Goal: Task Accomplishment & Management: Manage account settings

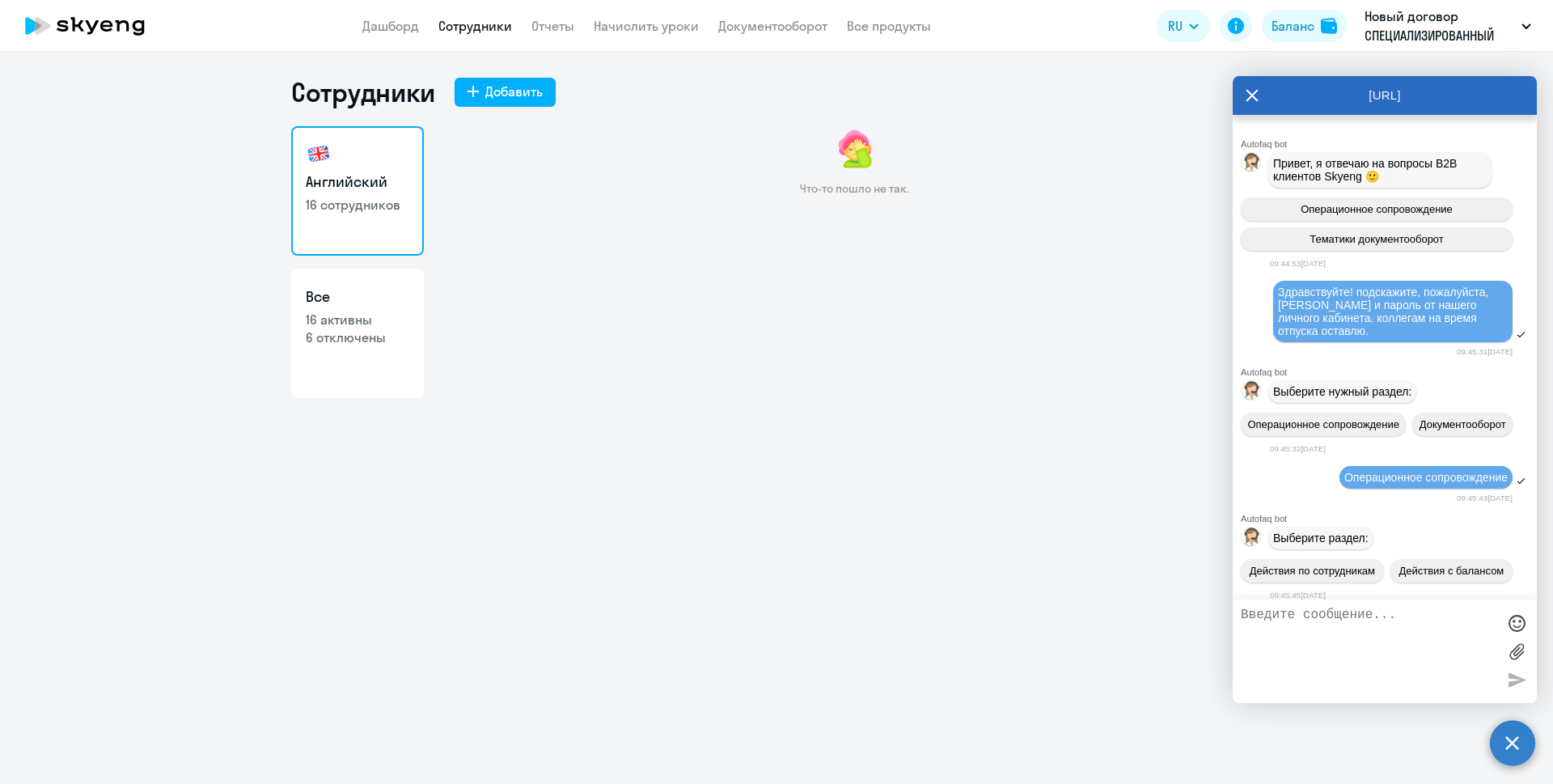
scroll to position [28747, 0]
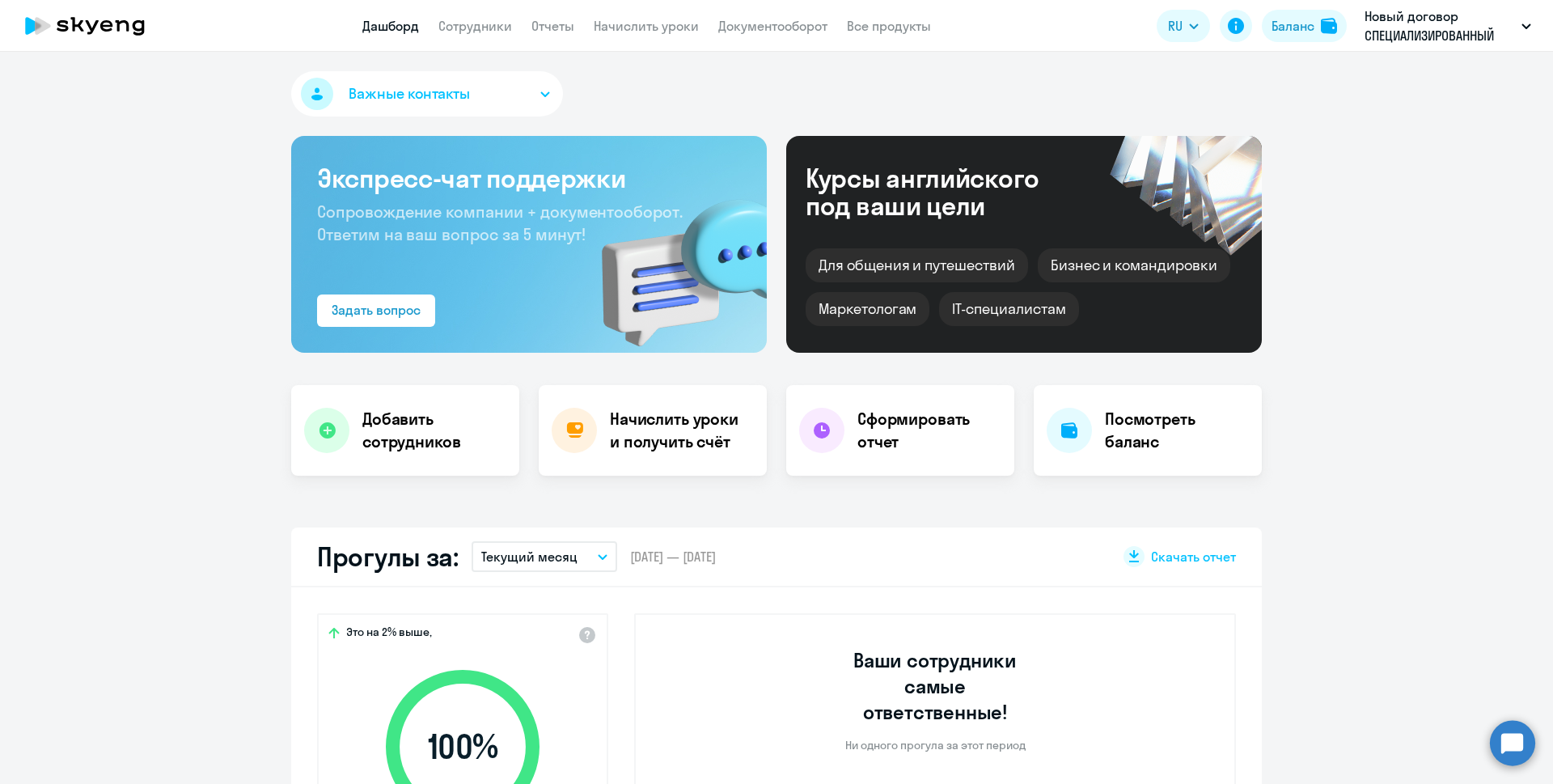
select select "30"
click at [627, 30] on link "Начислить уроки" at bounding box center [646, 25] width 106 height 16
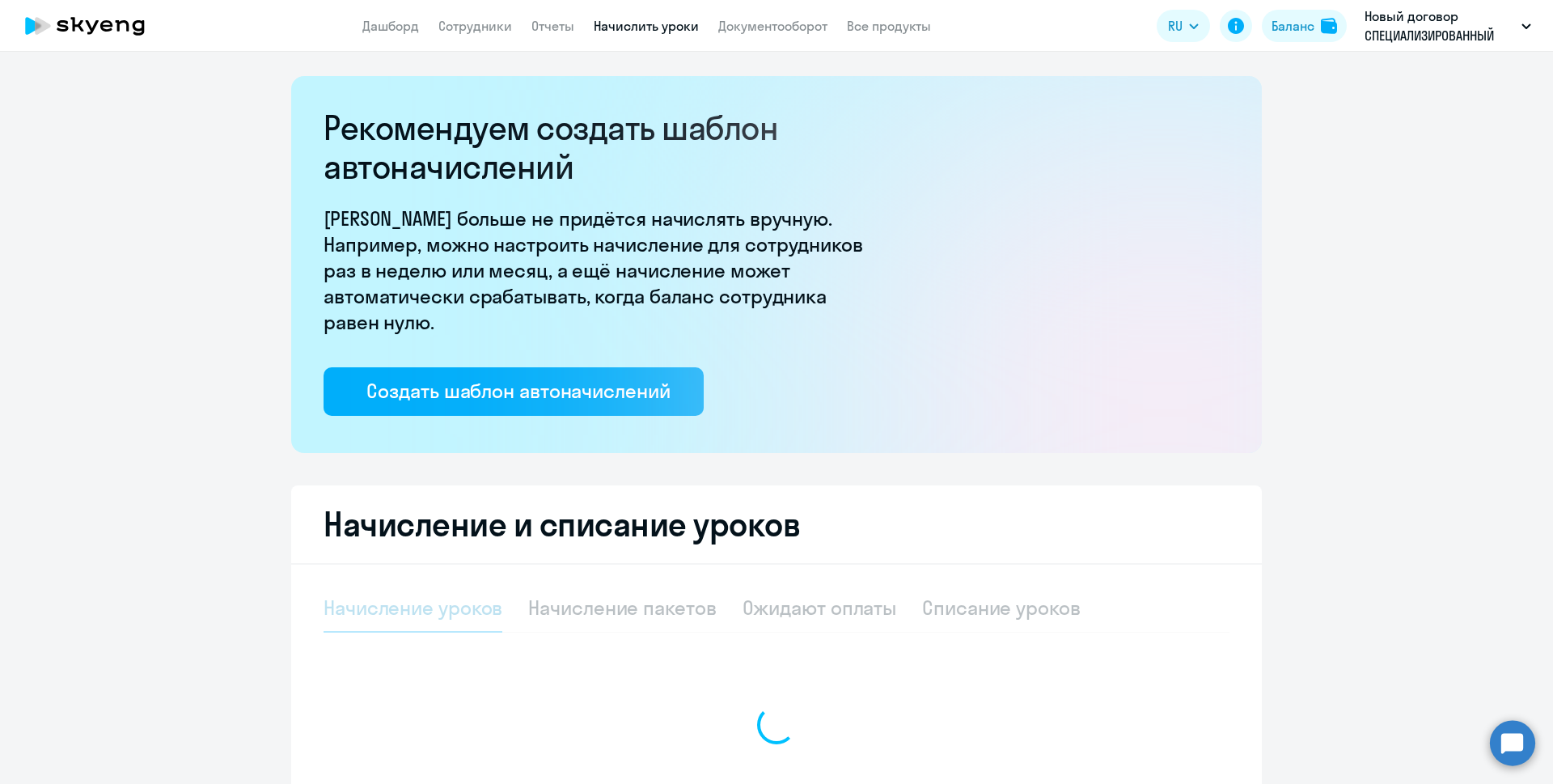
select select "10"
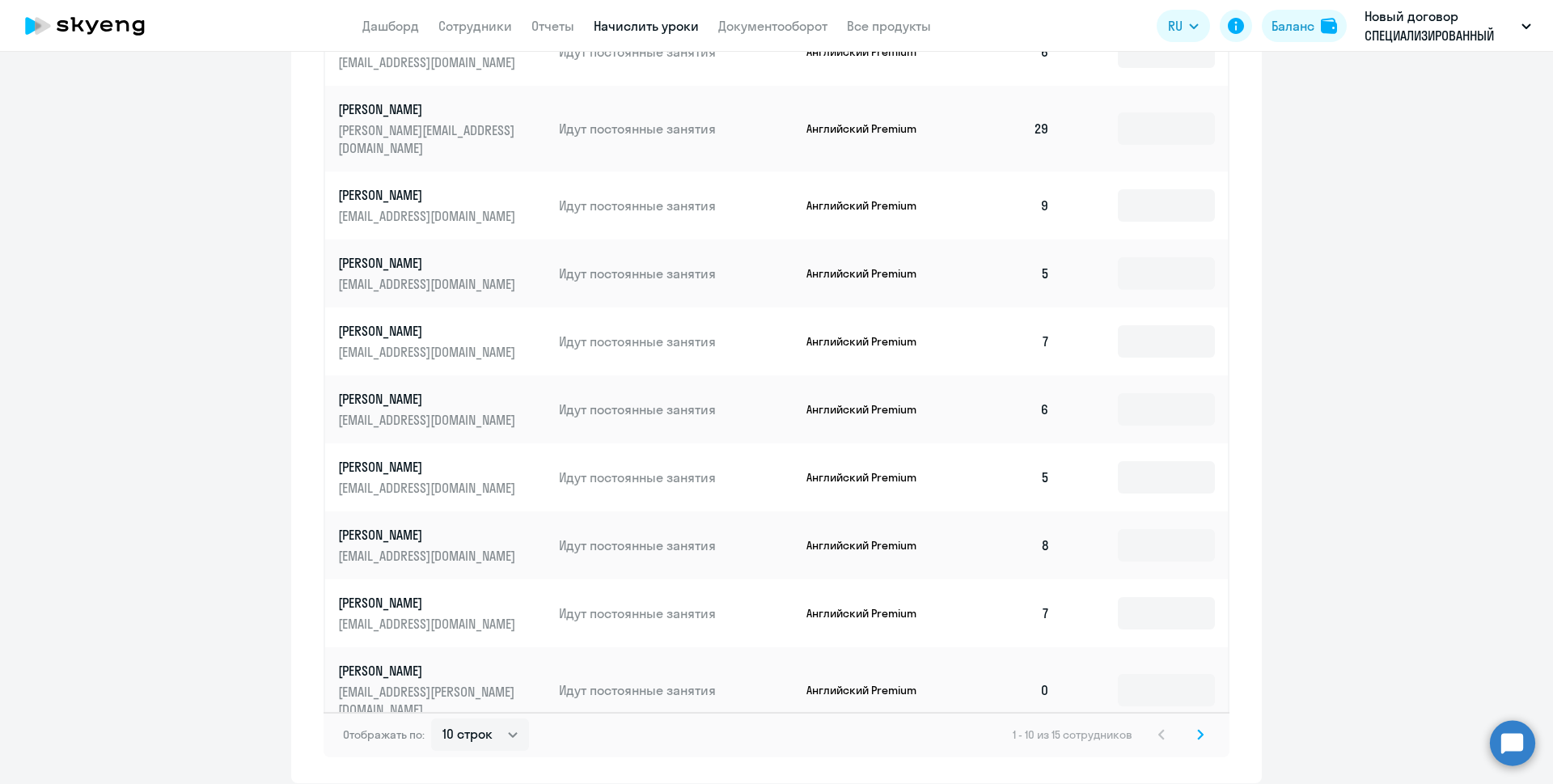
scroll to position [858, 0]
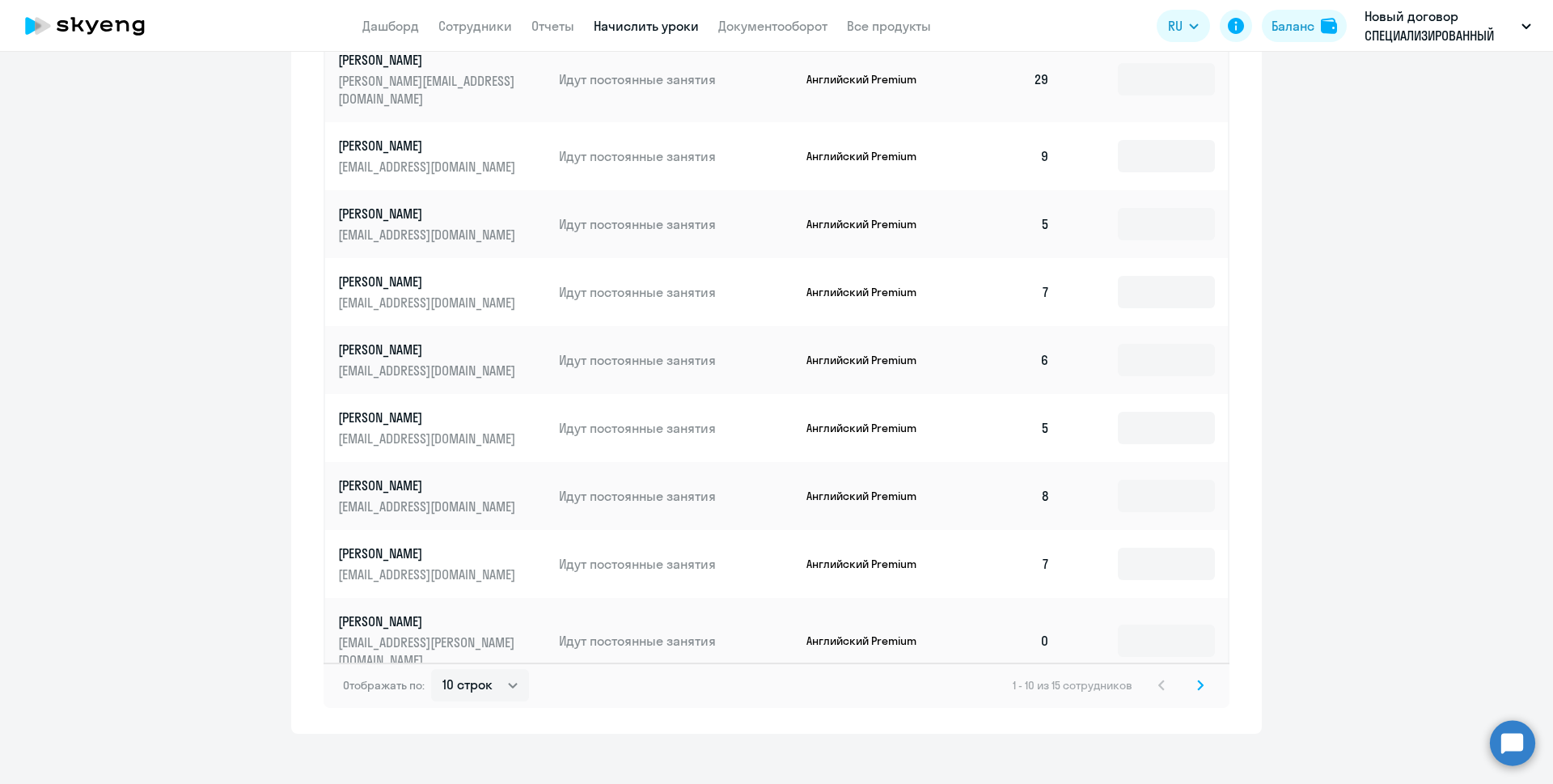
click at [1191, 676] on svg-icon at bounding box center [1200, 685] width 20 height 20
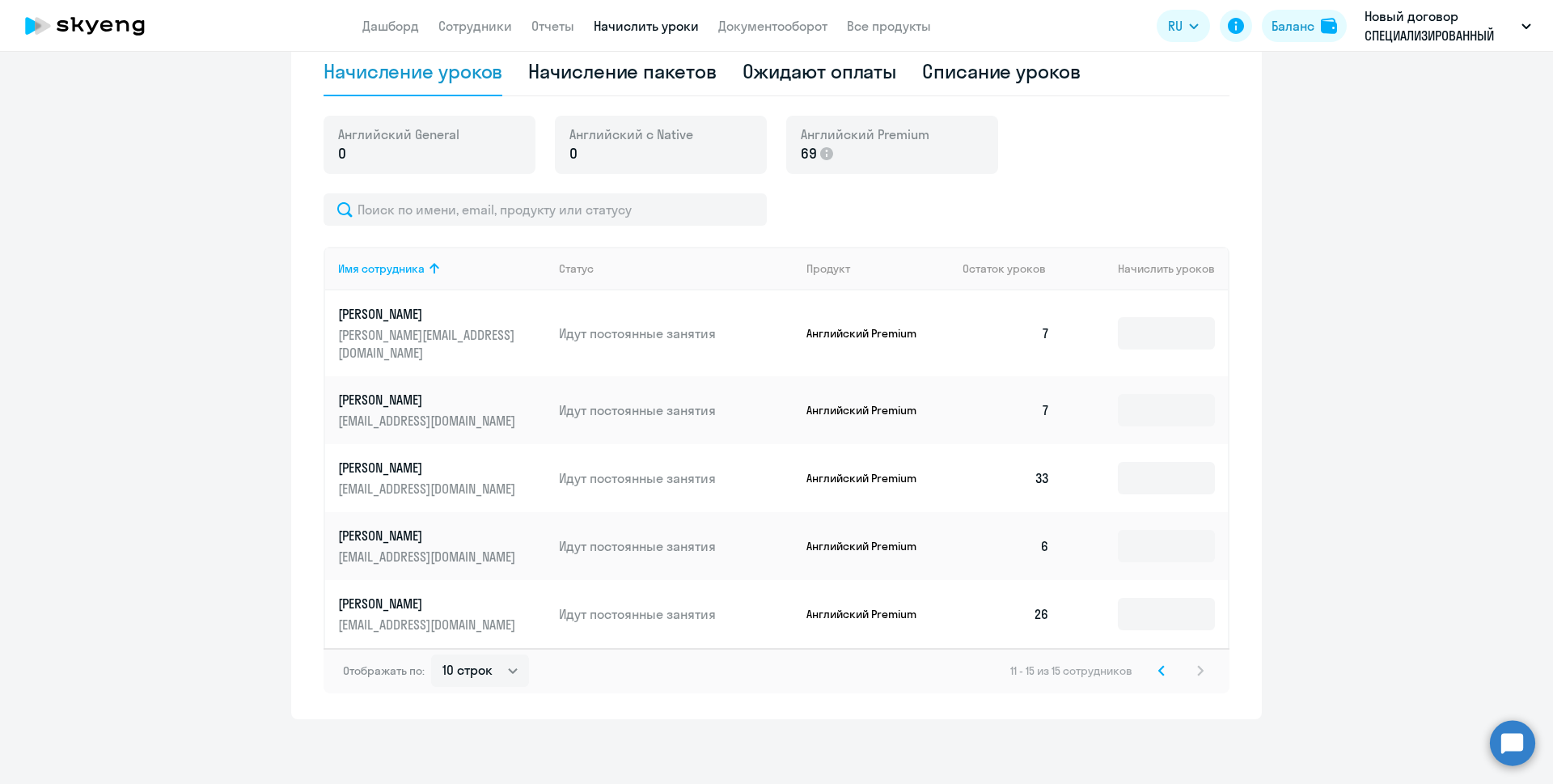
scroll to position [518, 0]
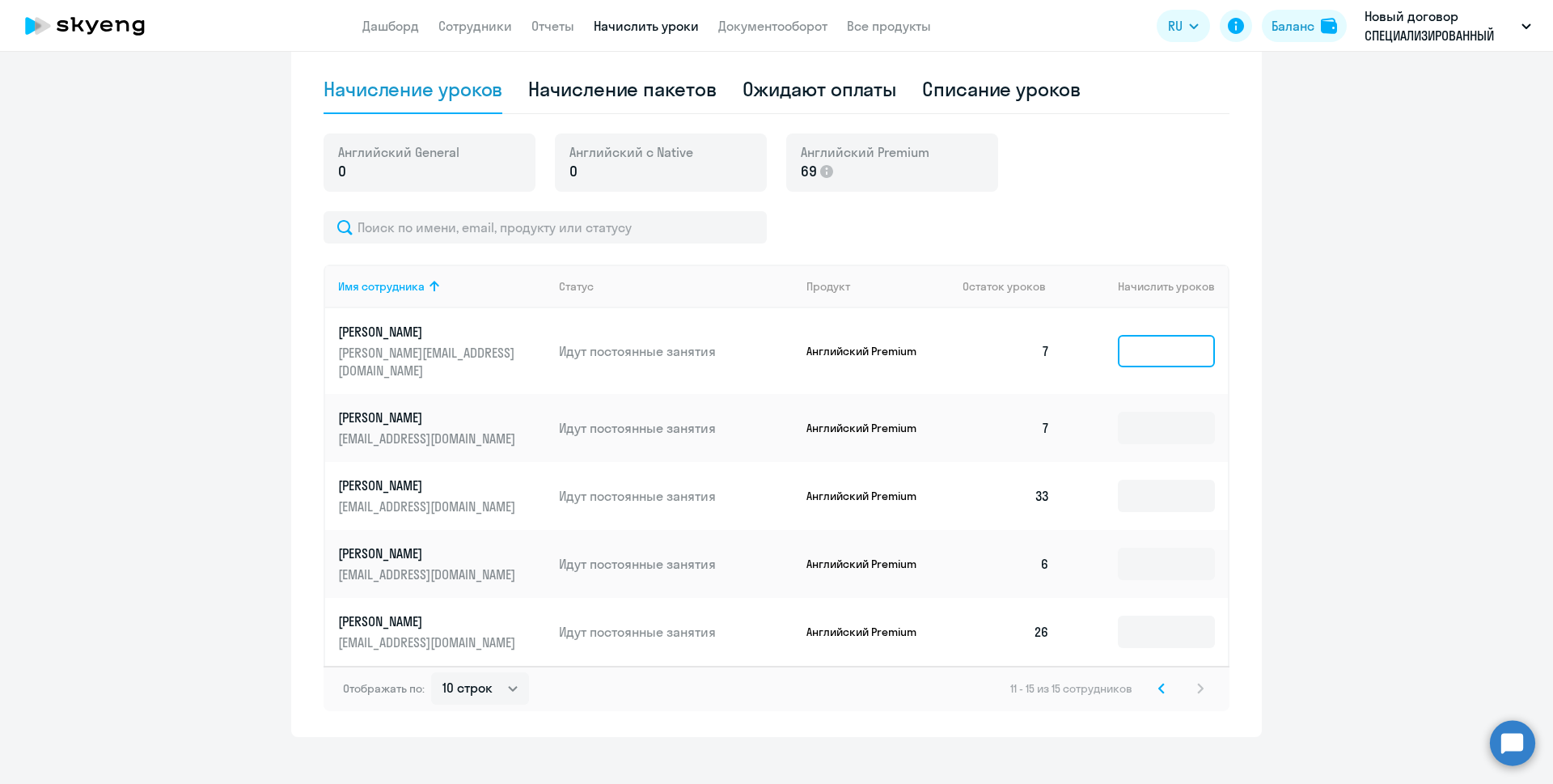
click at [1179, 335] on input at bounding box center [1166, 351] width 97 height 32
click at [945, 90] on div "Списание уроков" at bounding box center [1001, 89] width 158 height 25
select select "10"
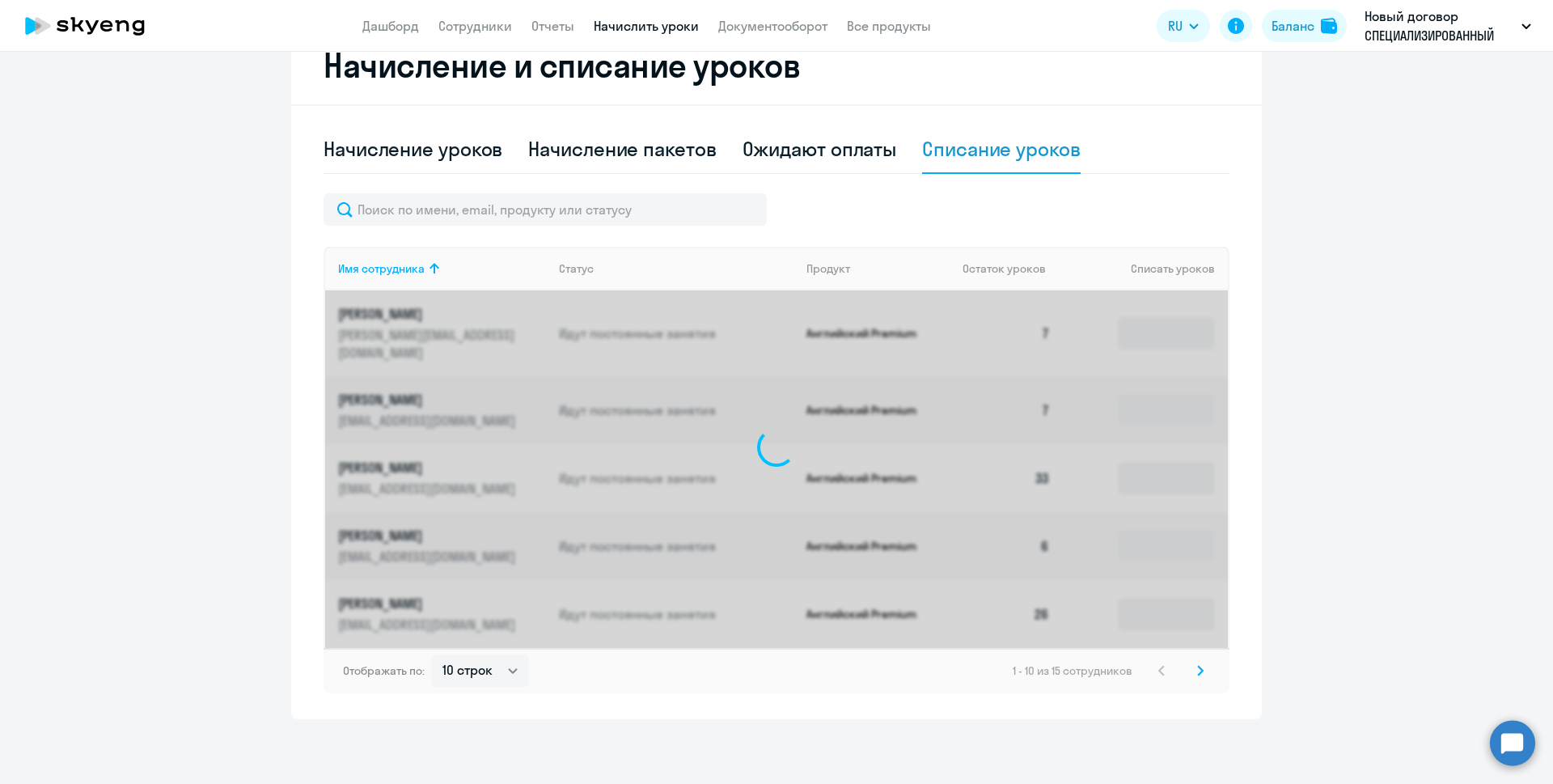
scroll to position [441, 0]
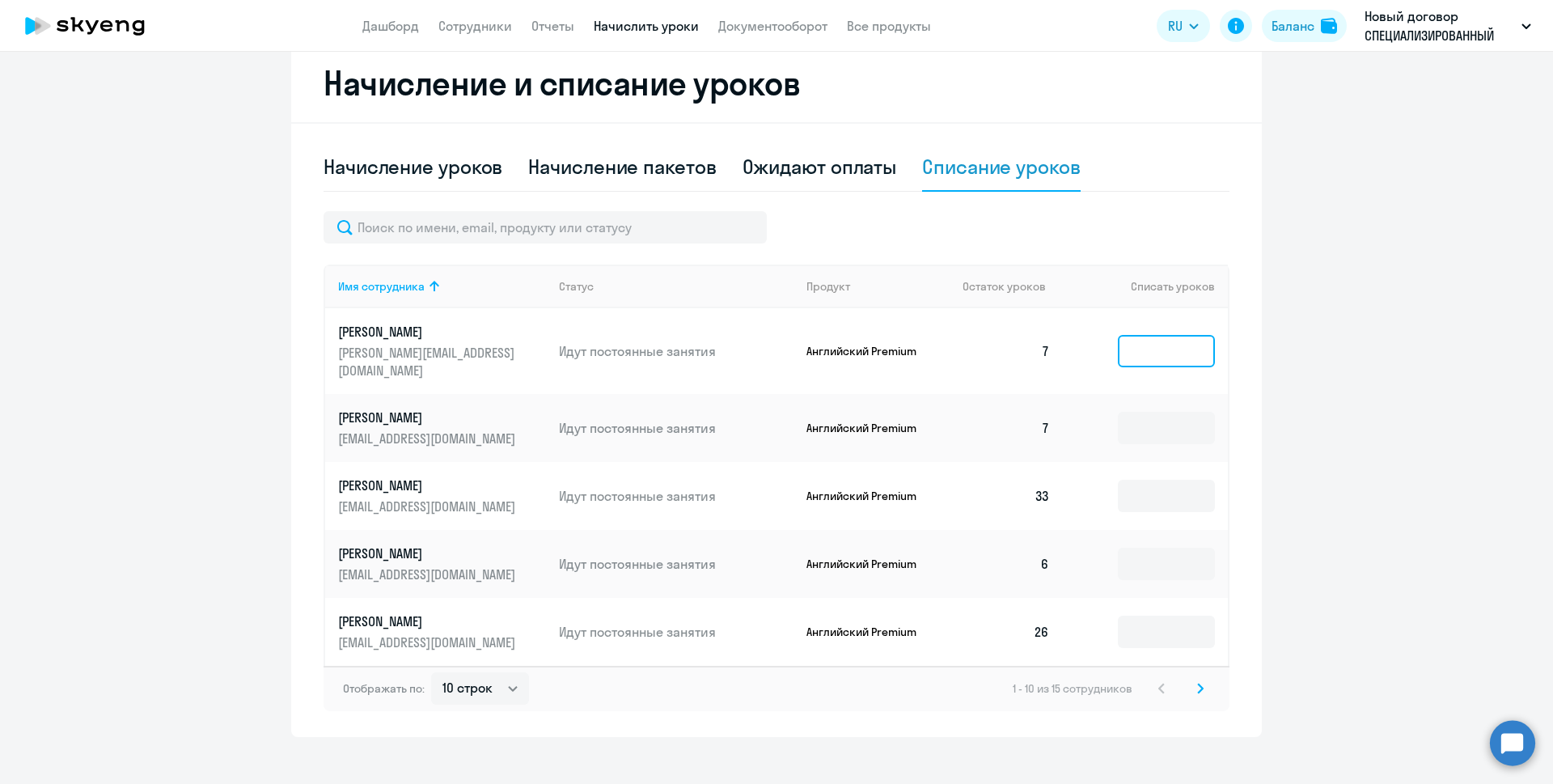
click at [1166, 341] on input at bounding box center [1166, 351] width 97 height 32
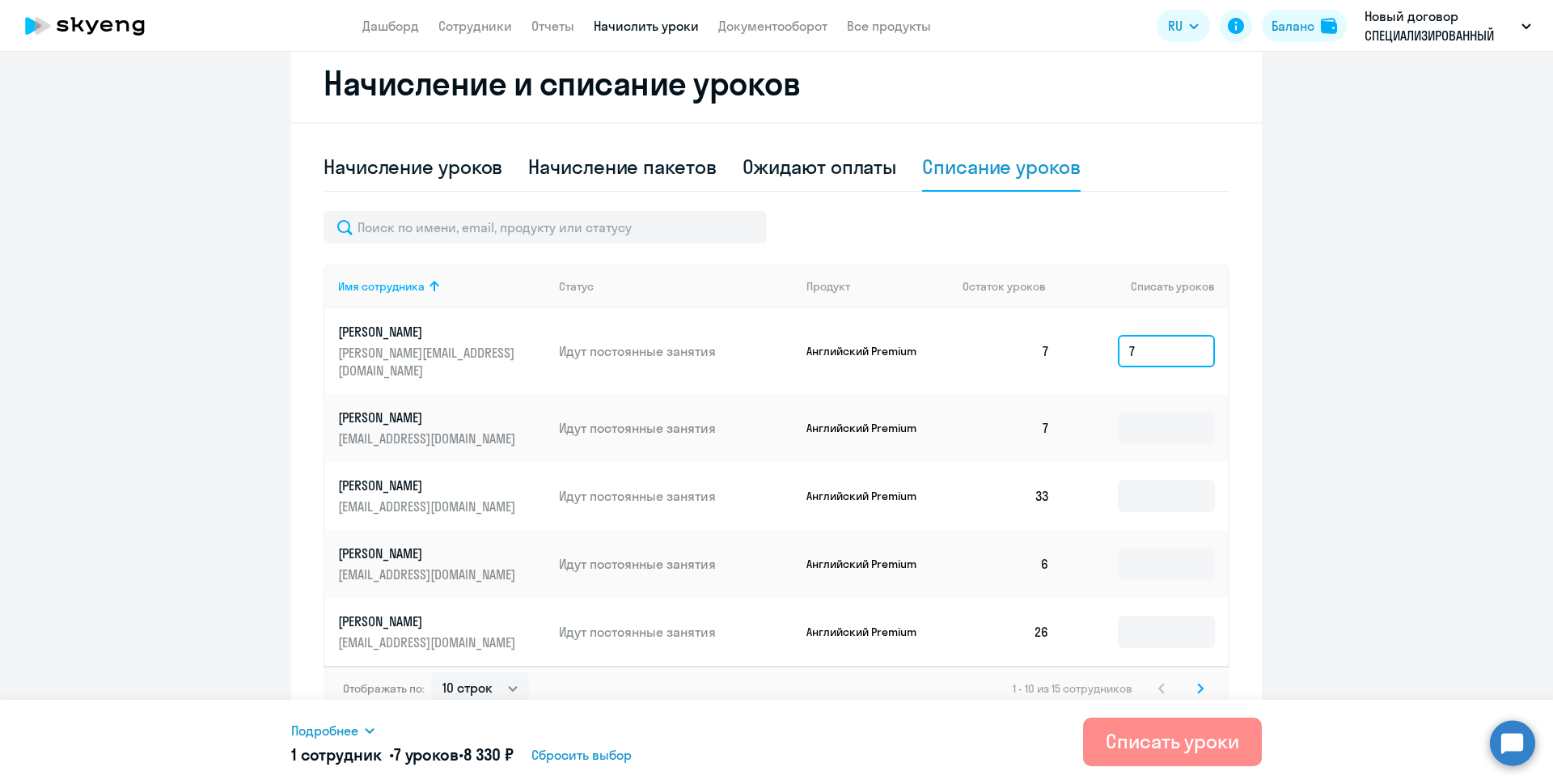
type input "7"
click at [1188, 750] on div "Списать уроки" at bounding box center [1172, 740] width 134 height 25
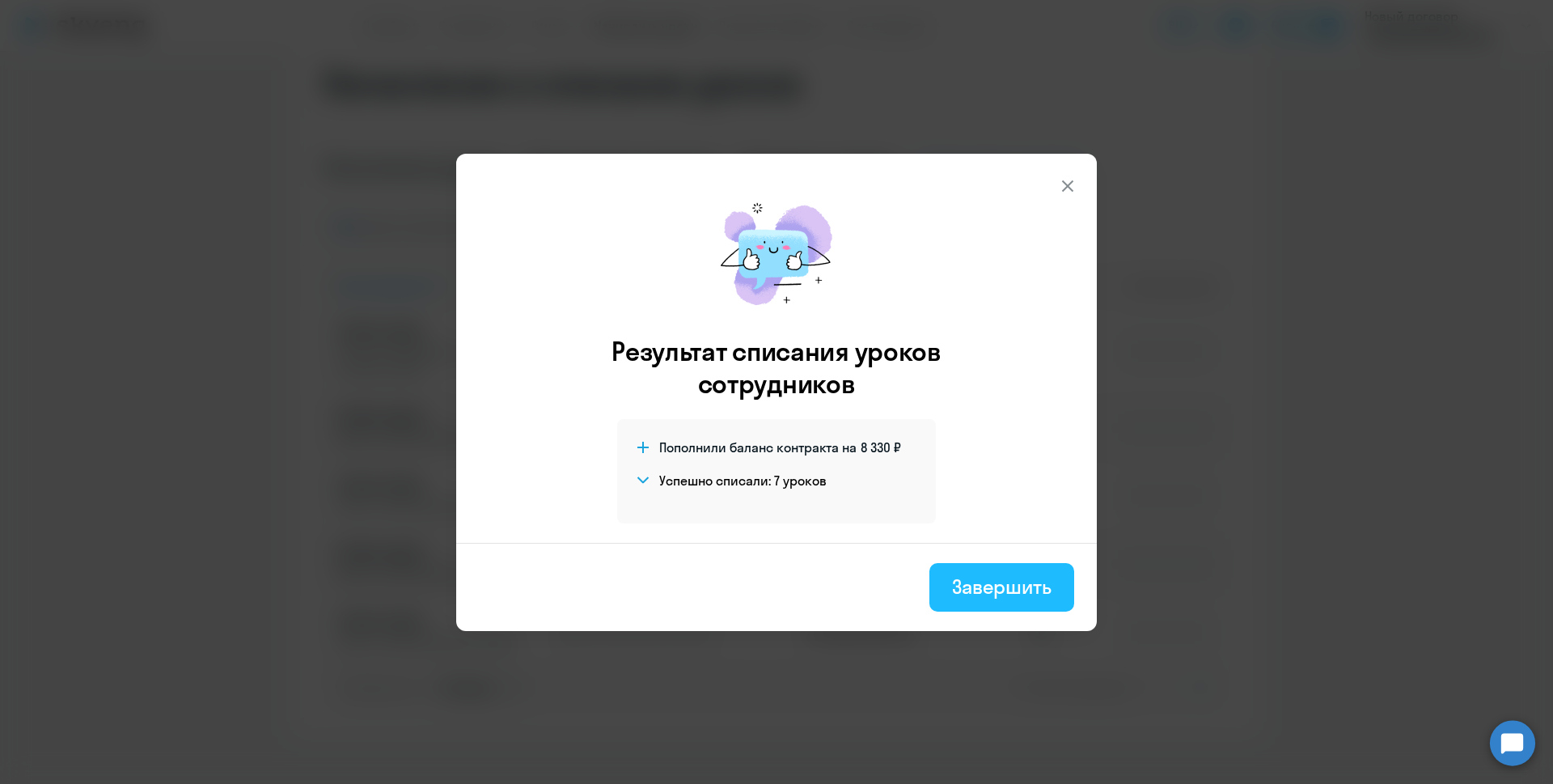
click at [986, 593] on div "Завершить" at bounding box center [1002, 585] width 100 height 25
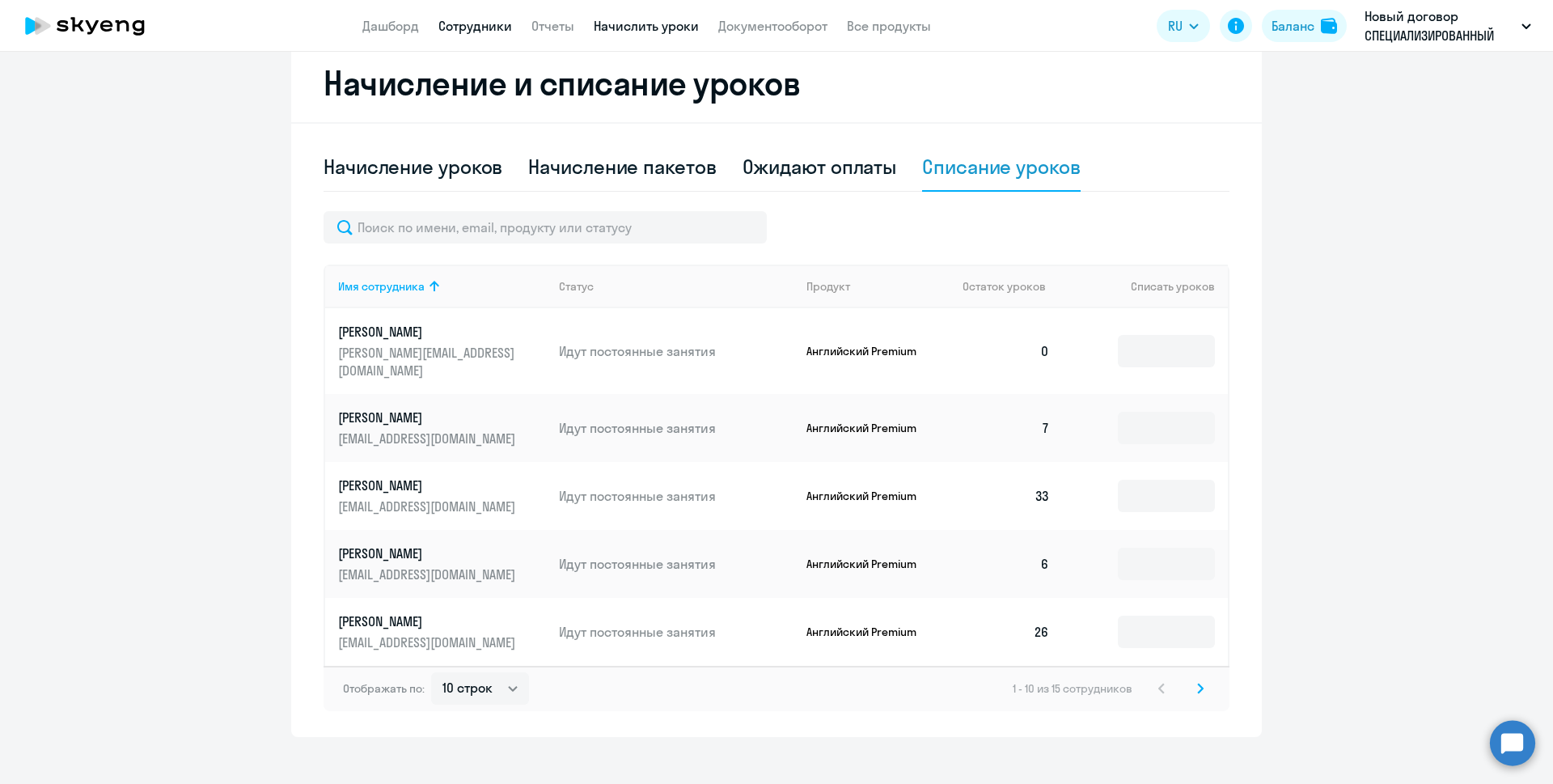
click at [493, 30] on link "Сотрудники" at bounding box center [475, 25] width 74 height 16
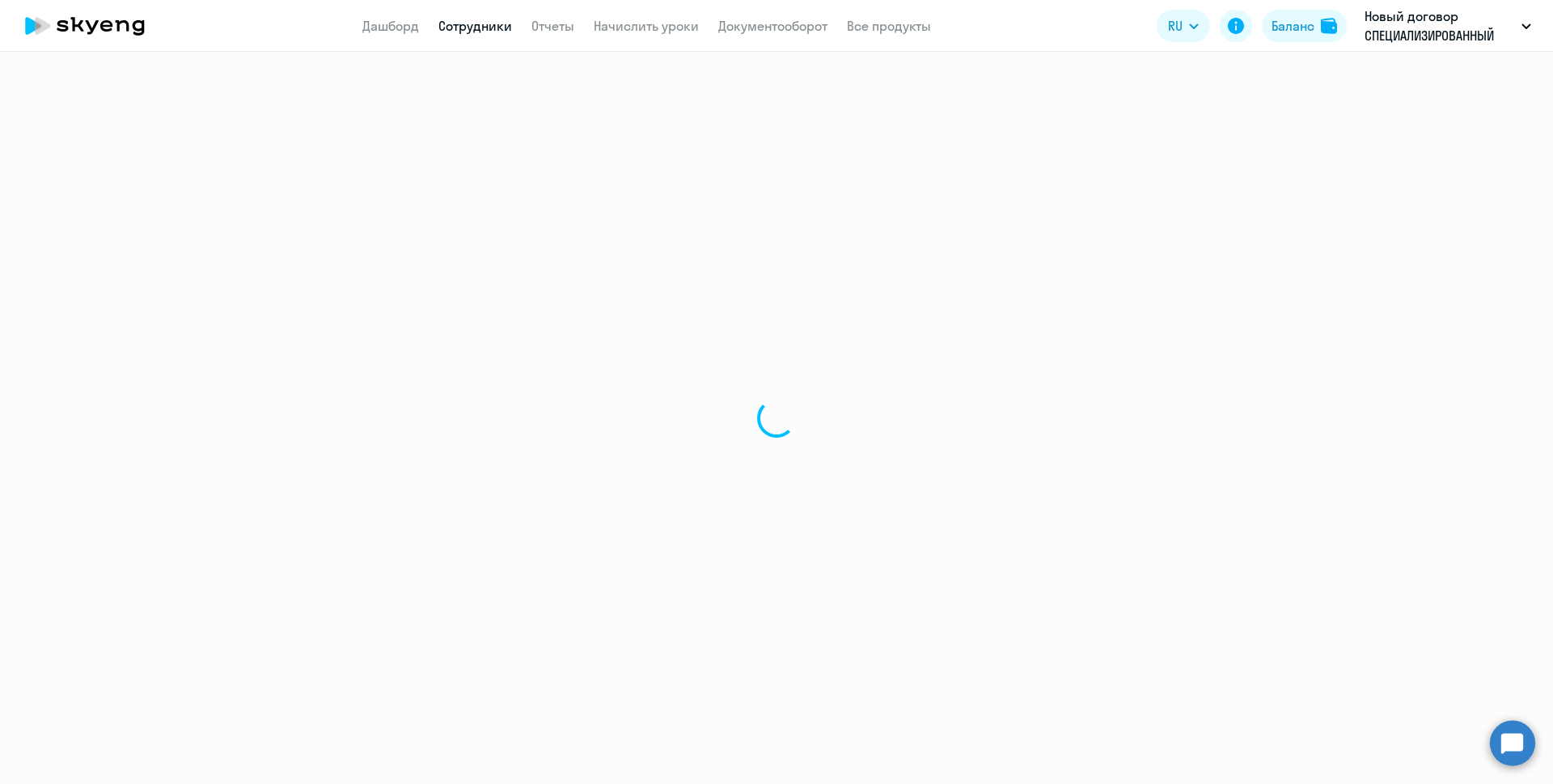
select select "30"
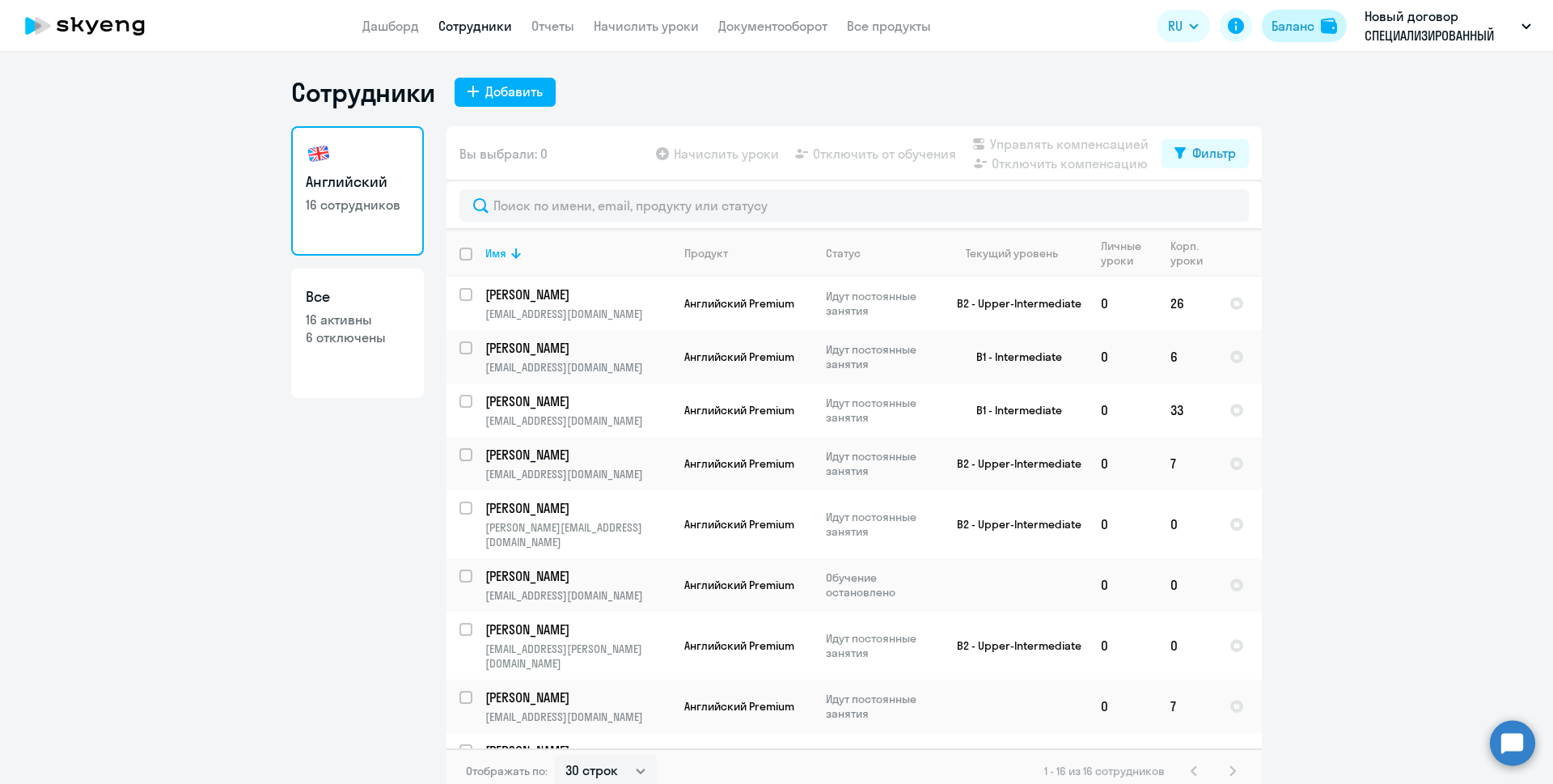
click at [1283, 29] on div "Баланс" at bounding box center [1292, 25] width 42 height 20
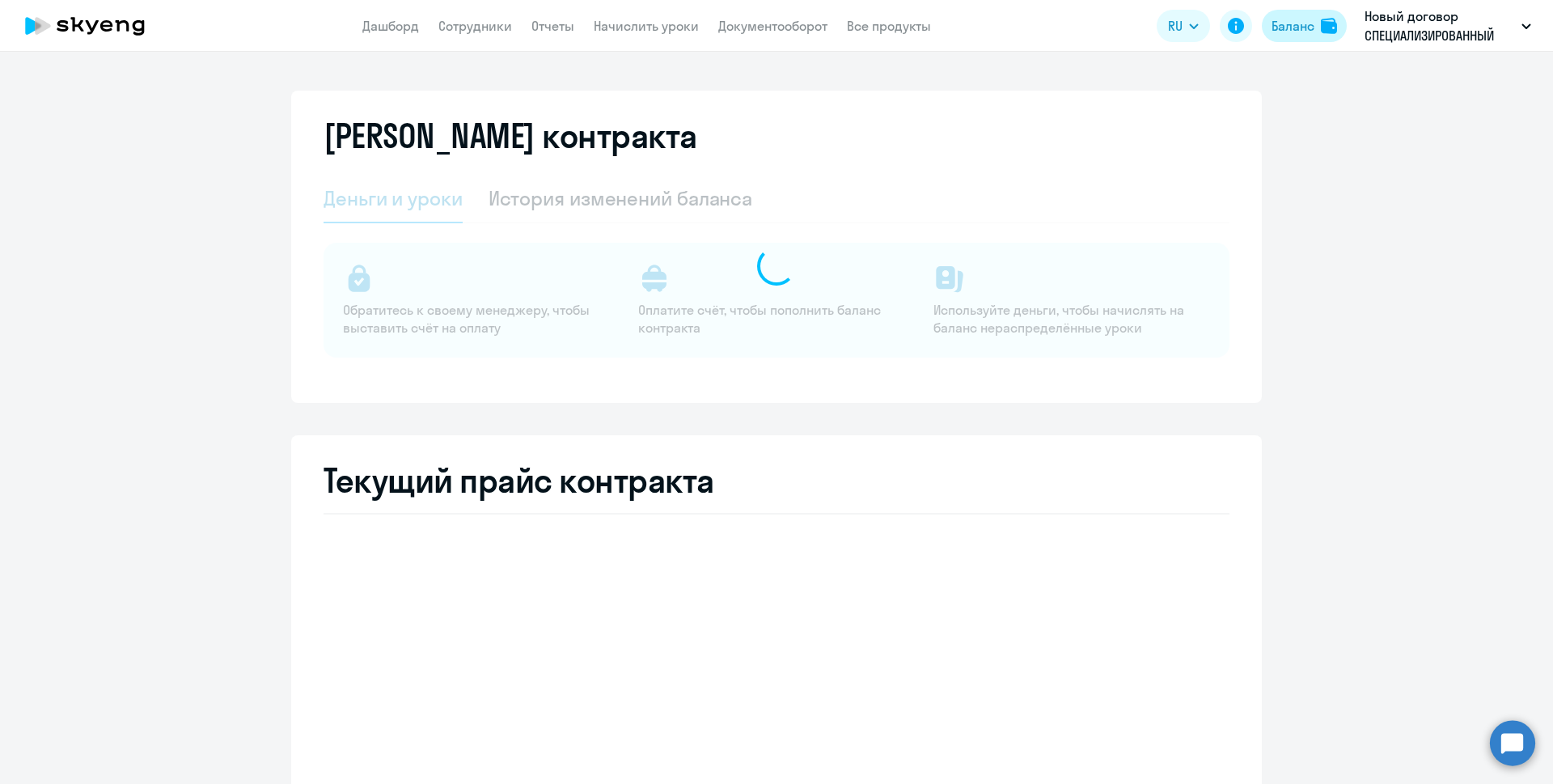
select select "english_adult_not_native_speaker"
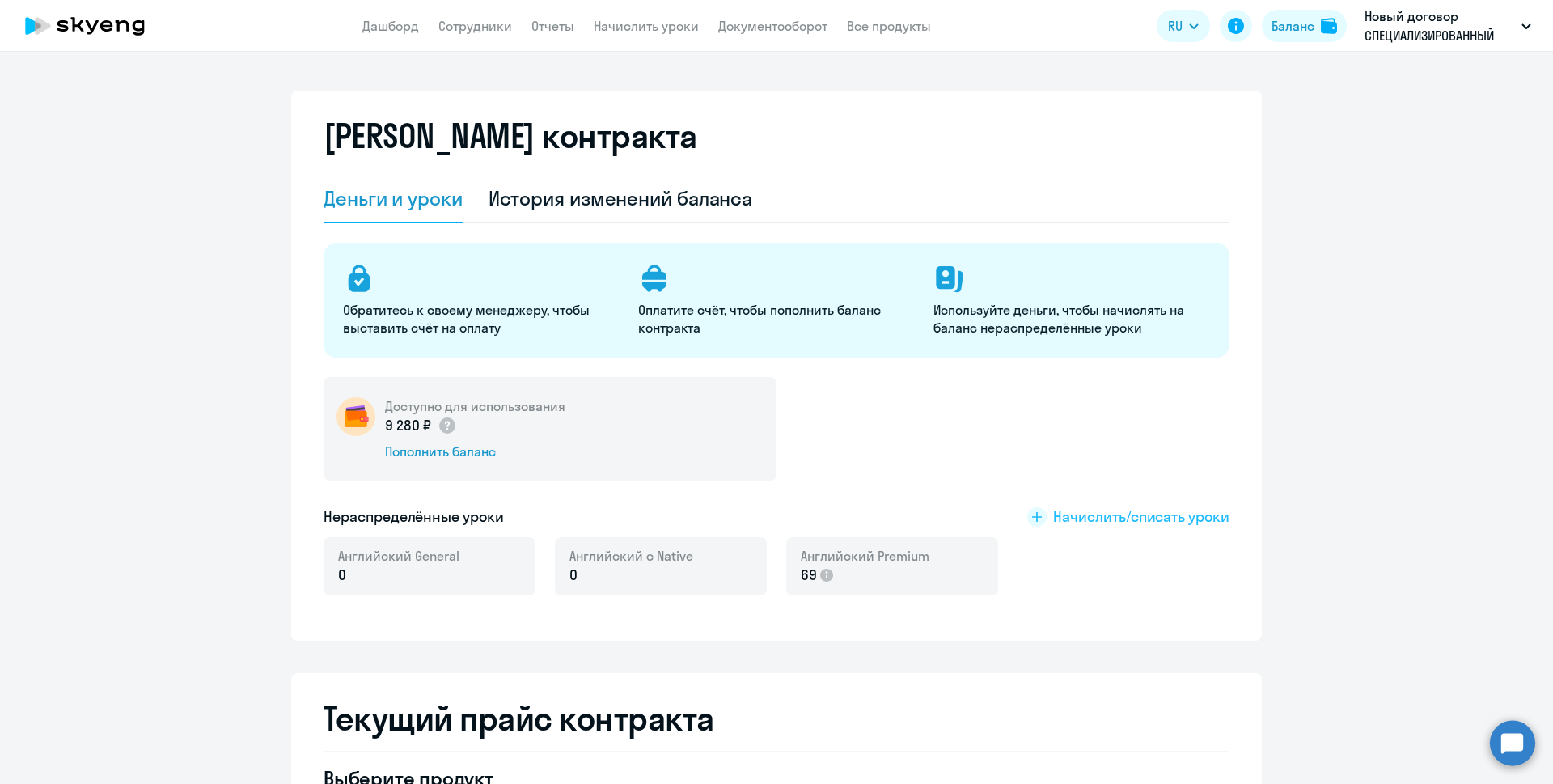
click at [1164, 515] on span "Начислить/списать уроки" at bounding box center [1140, 516] width 176 height 21
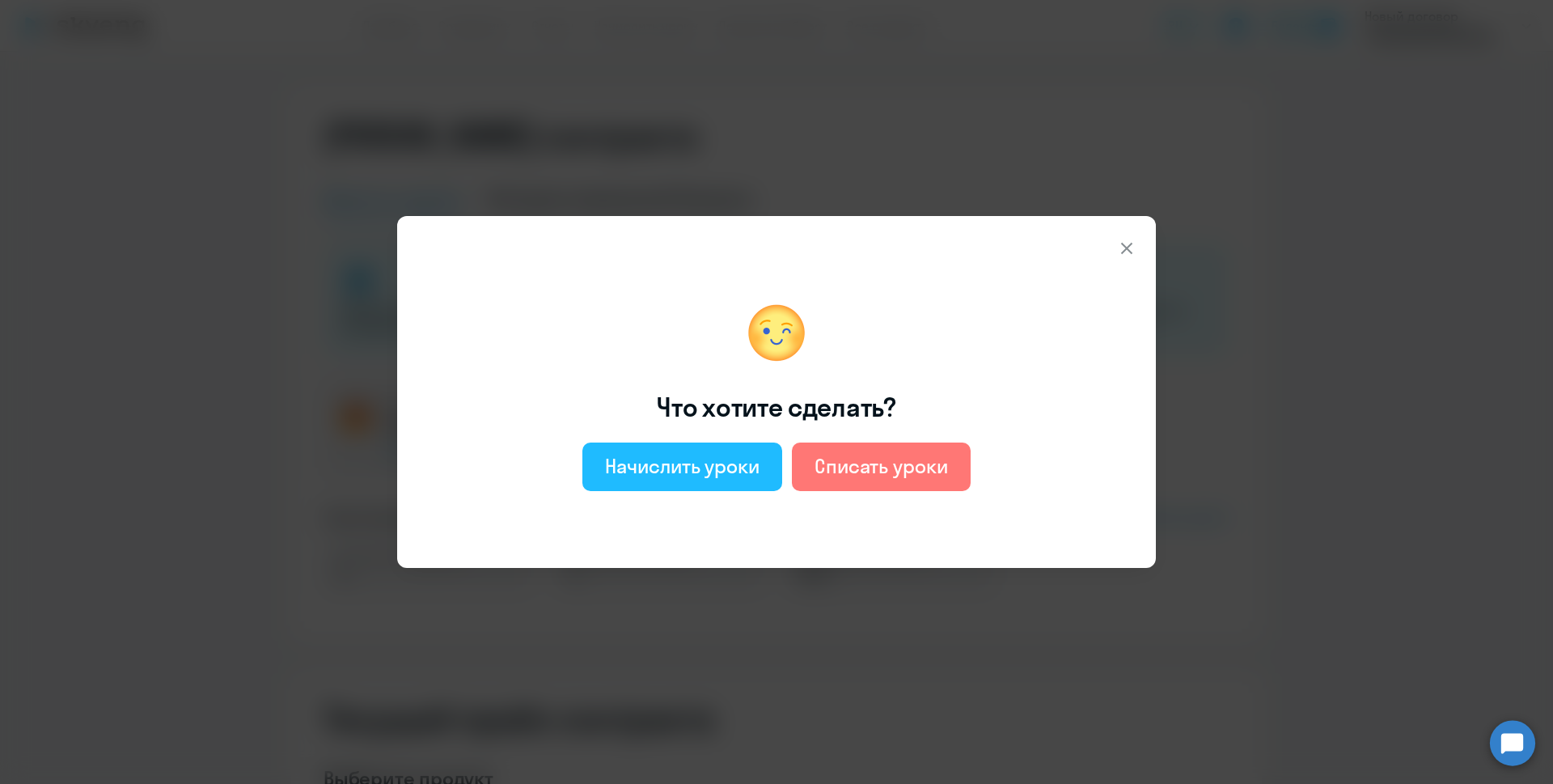
click at [741, 471] on div "Начислить уроки" at bounding box center [682, 466] width 155 height 25
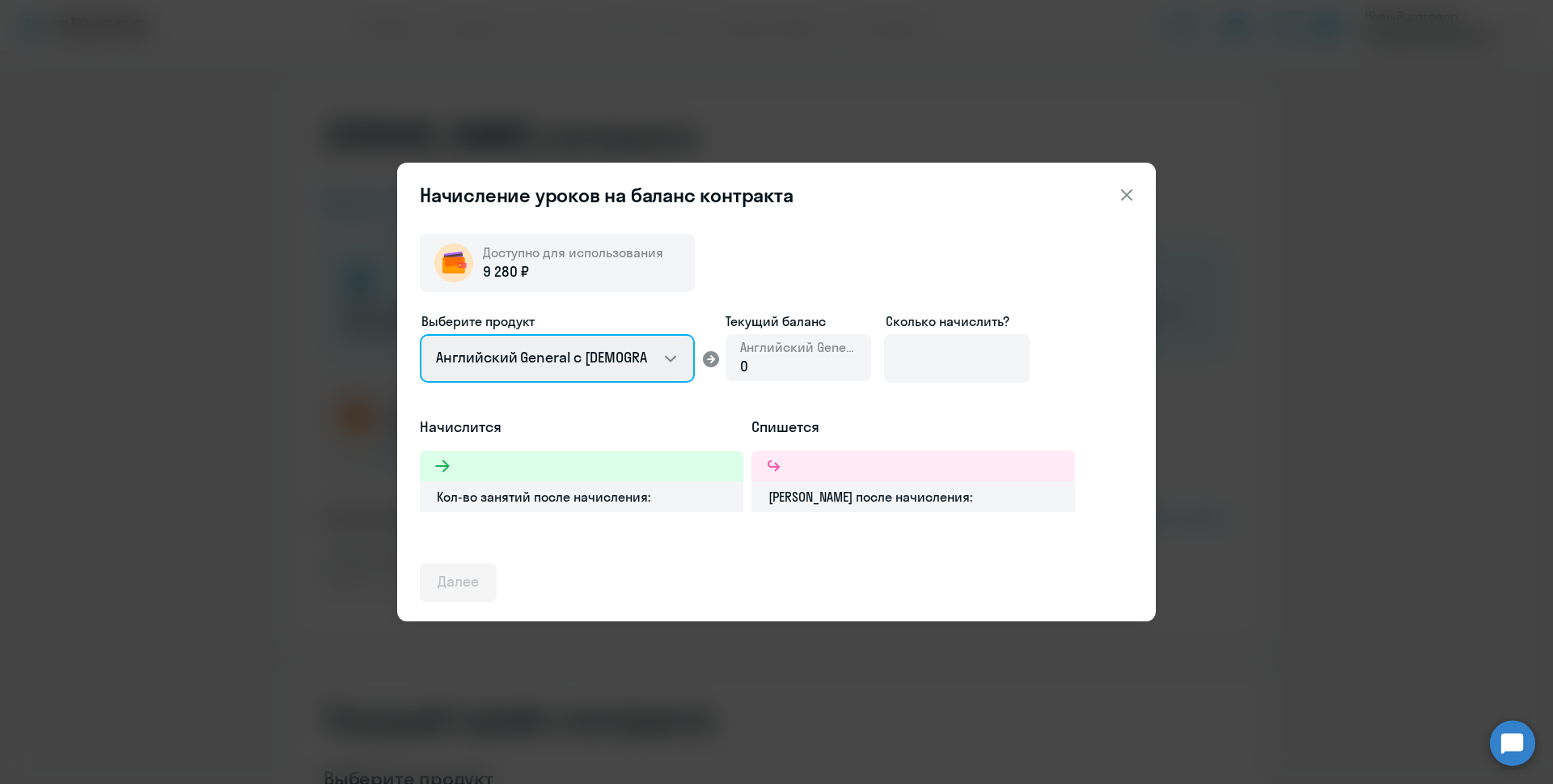
click at [635, 358] on select "Английский General с [DEMOGRAPHIC_DATA] преподавателем Английский General с [DE…" at bounding box center [557, 357] width 275 height 48
select select "english_adult_not_native_speaker_premium"
click at [419, 334] on select "Английский General с [DEMOGRAPHIC_DATA] преподавателем Английский General с [DE…" at bounding box center [557, 357] width 275 height 48
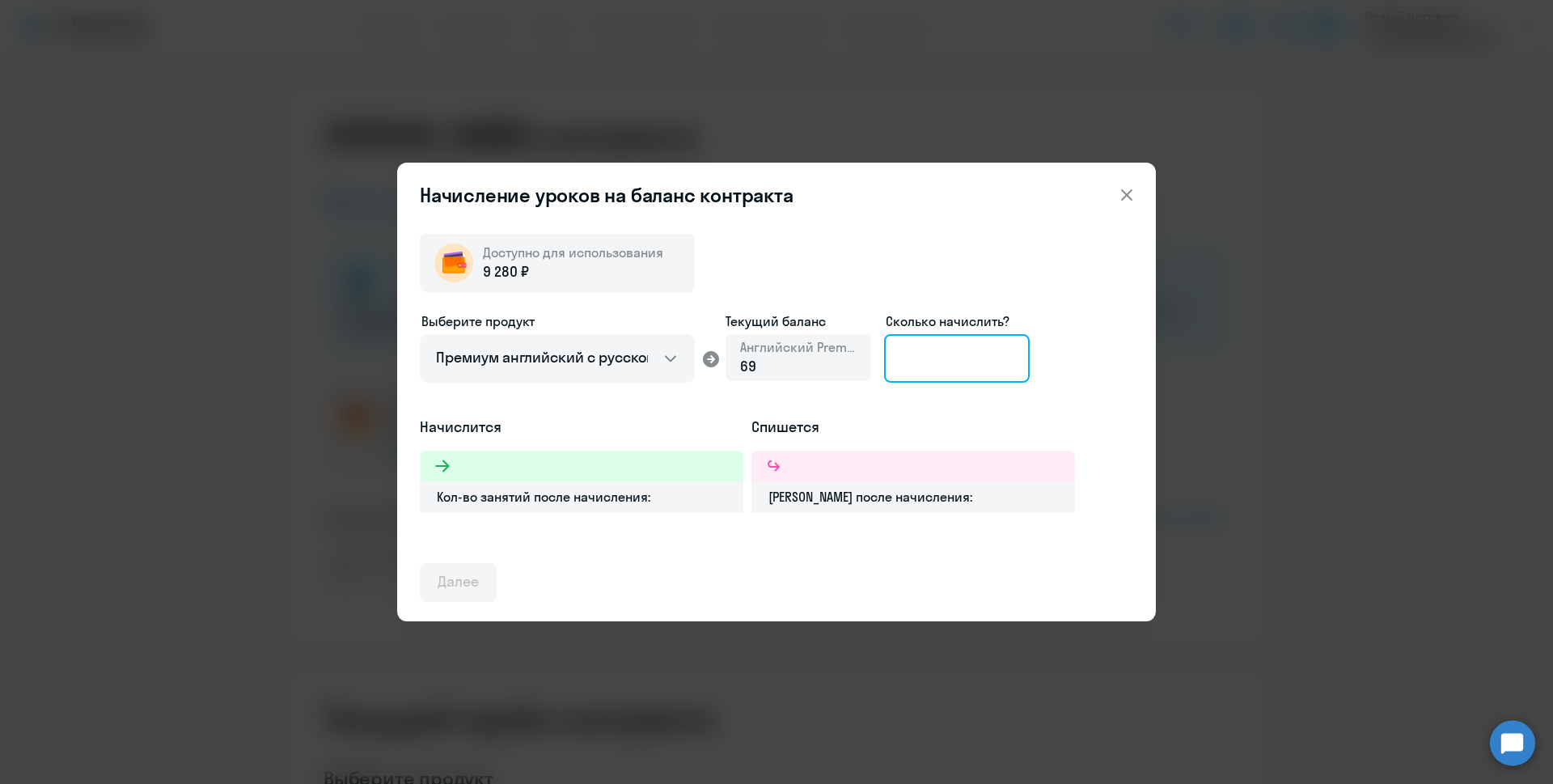
click at [934, 356] on input at bounding box center [956, 357] width 145 height 48
type input "1"
type input "9"
type input "8"
type input "7"
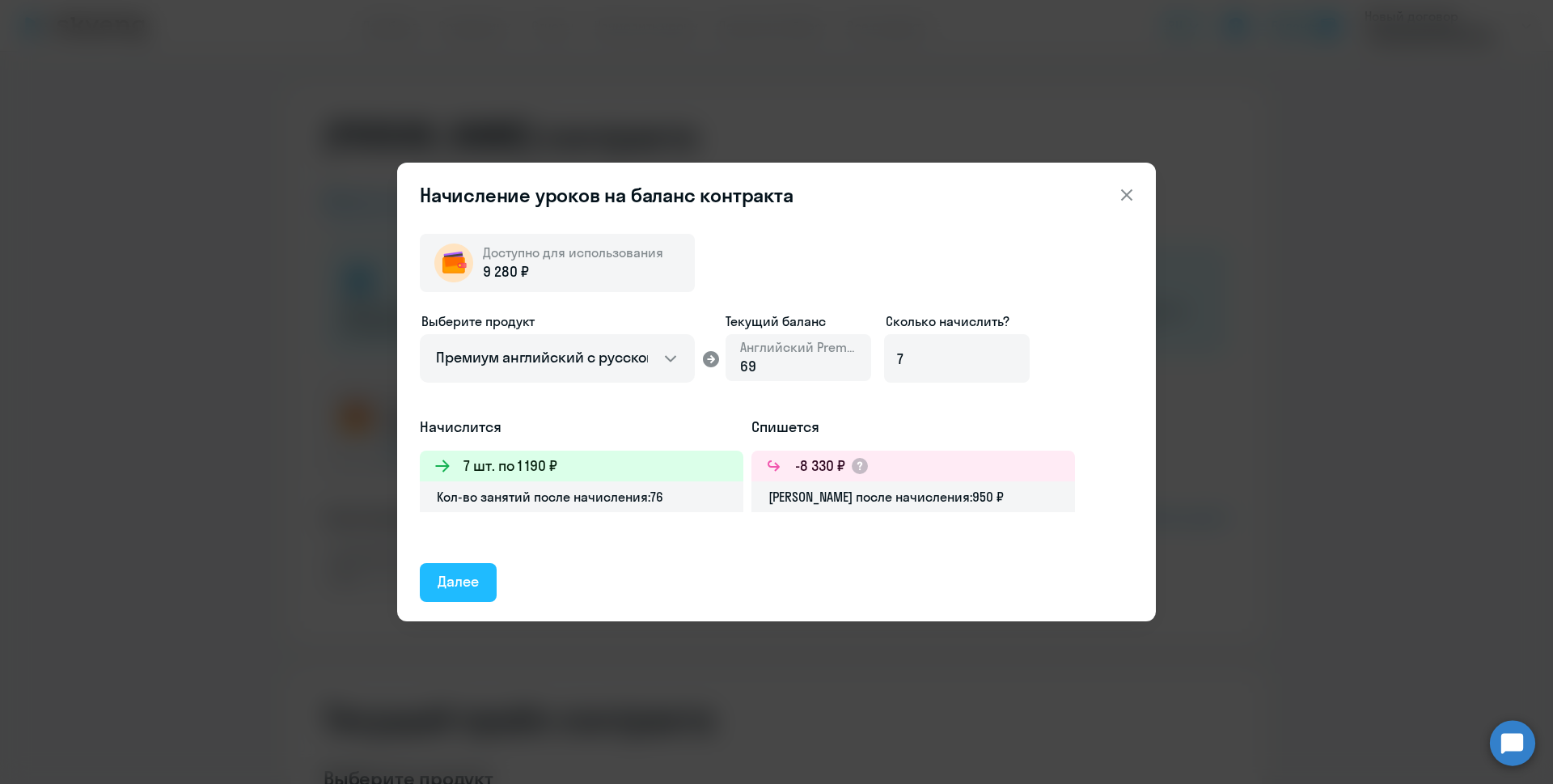
click at [463, 580] on div "Далее" at bounding box center [458, 581] width 41 height 21
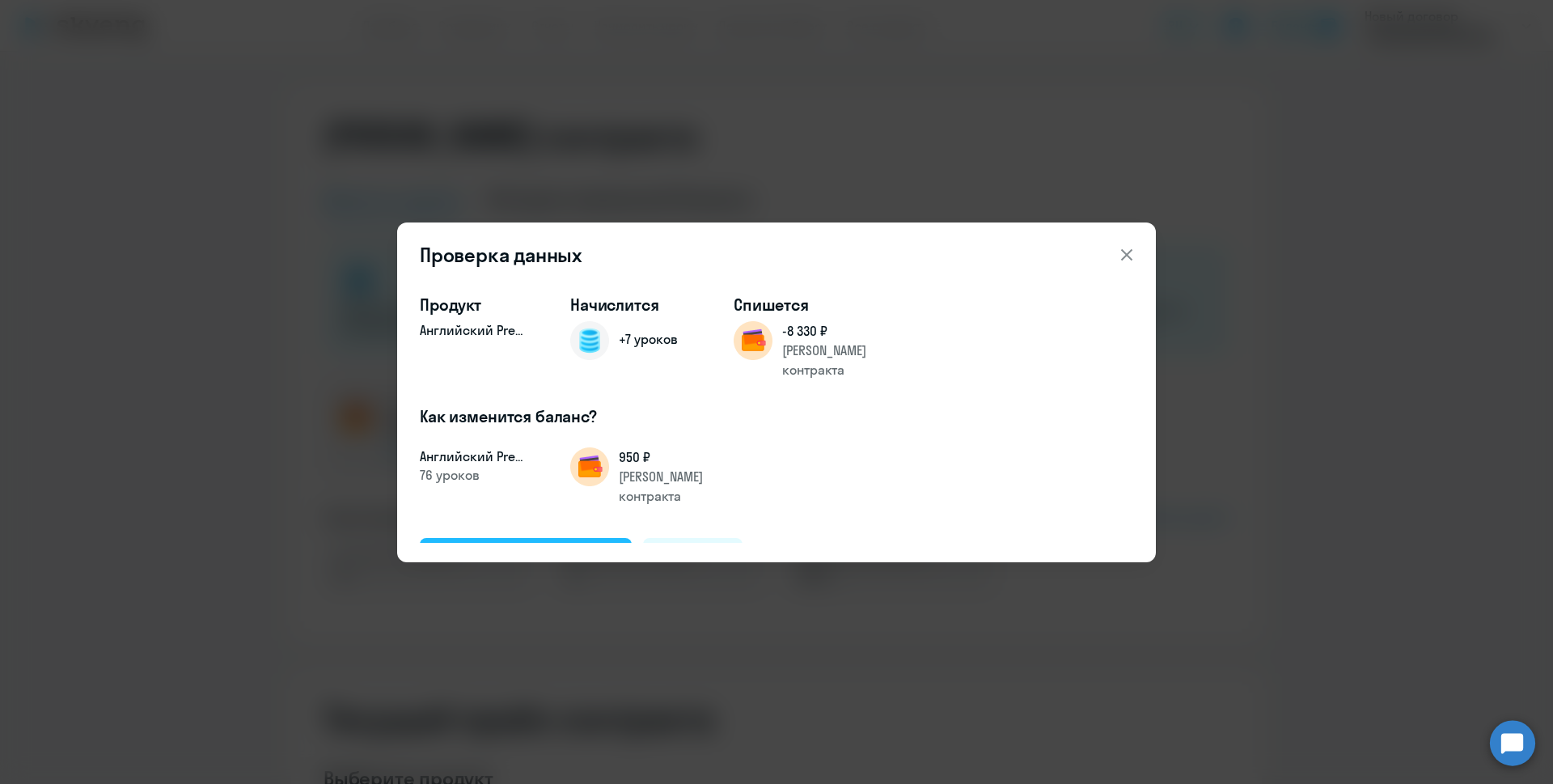
click at [490, 546] on div "Подтвердить и начислить" at bounding box center [525, 556] width 176 height 21
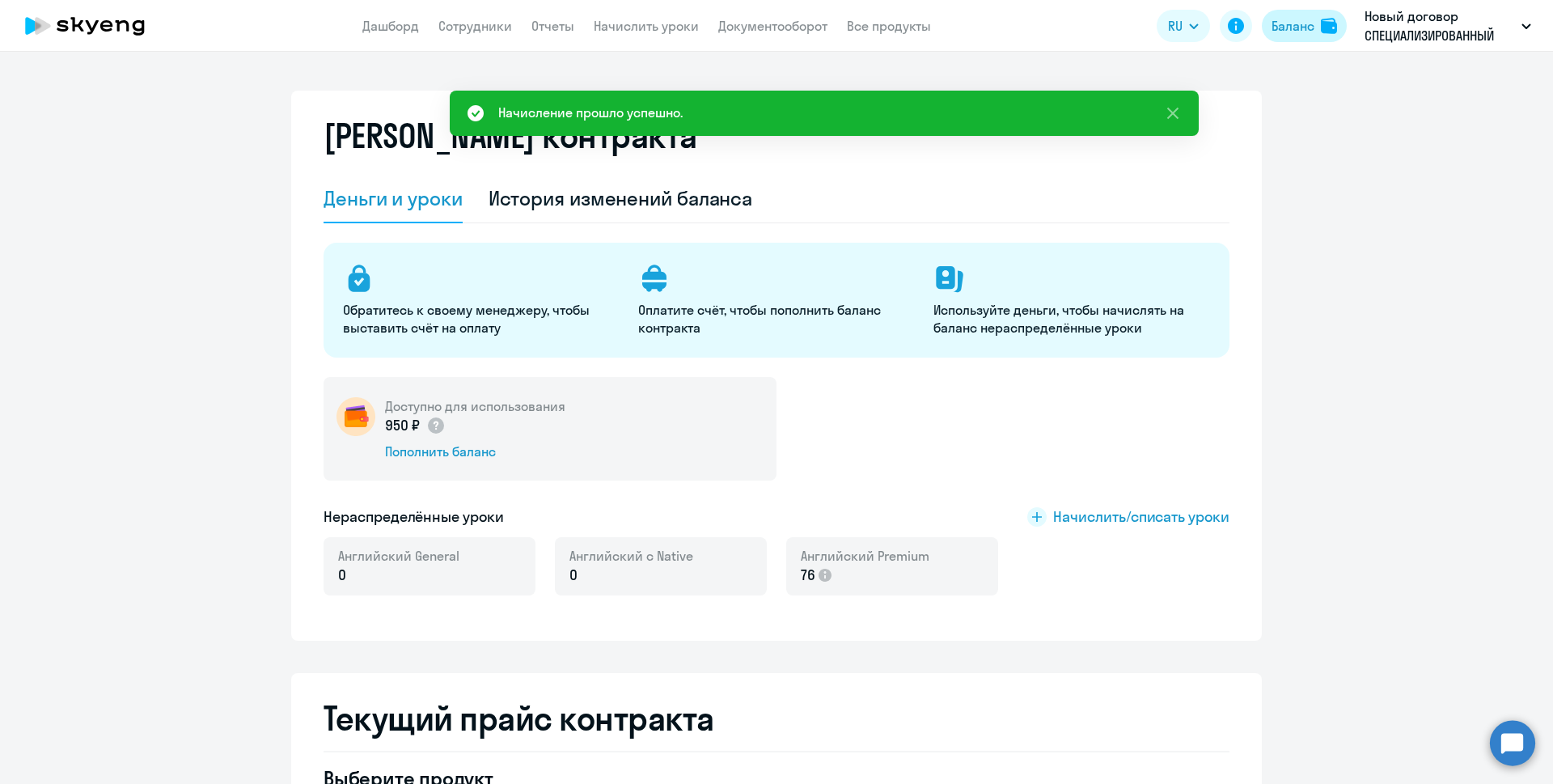
click at [1292, 27] on div "Баланс" at bounding box center [1292, 25] width 42 height 20
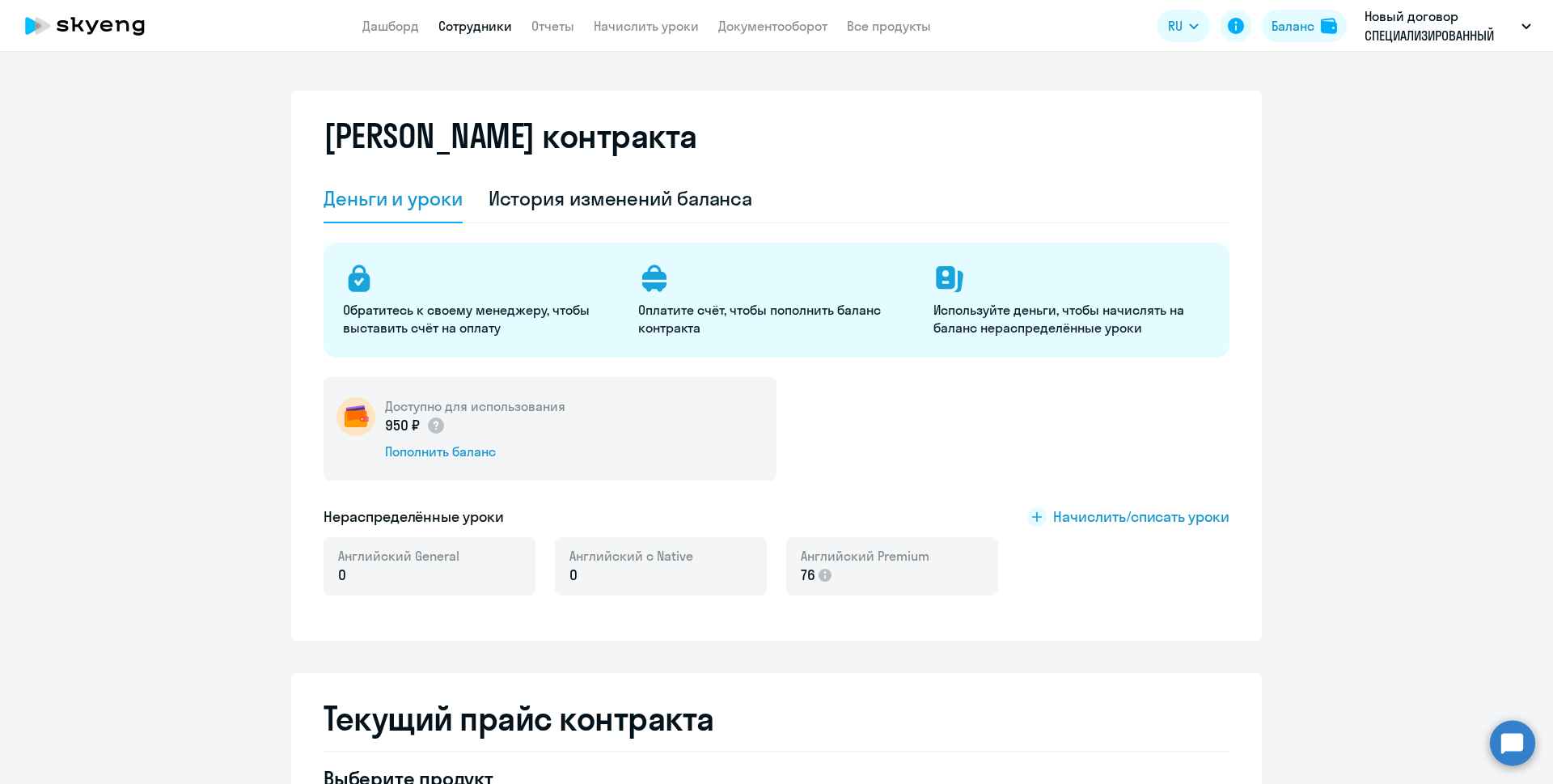
click at [489, 28] on link "Сотрудники" at bounding box center [475, 25] width 74 height 16
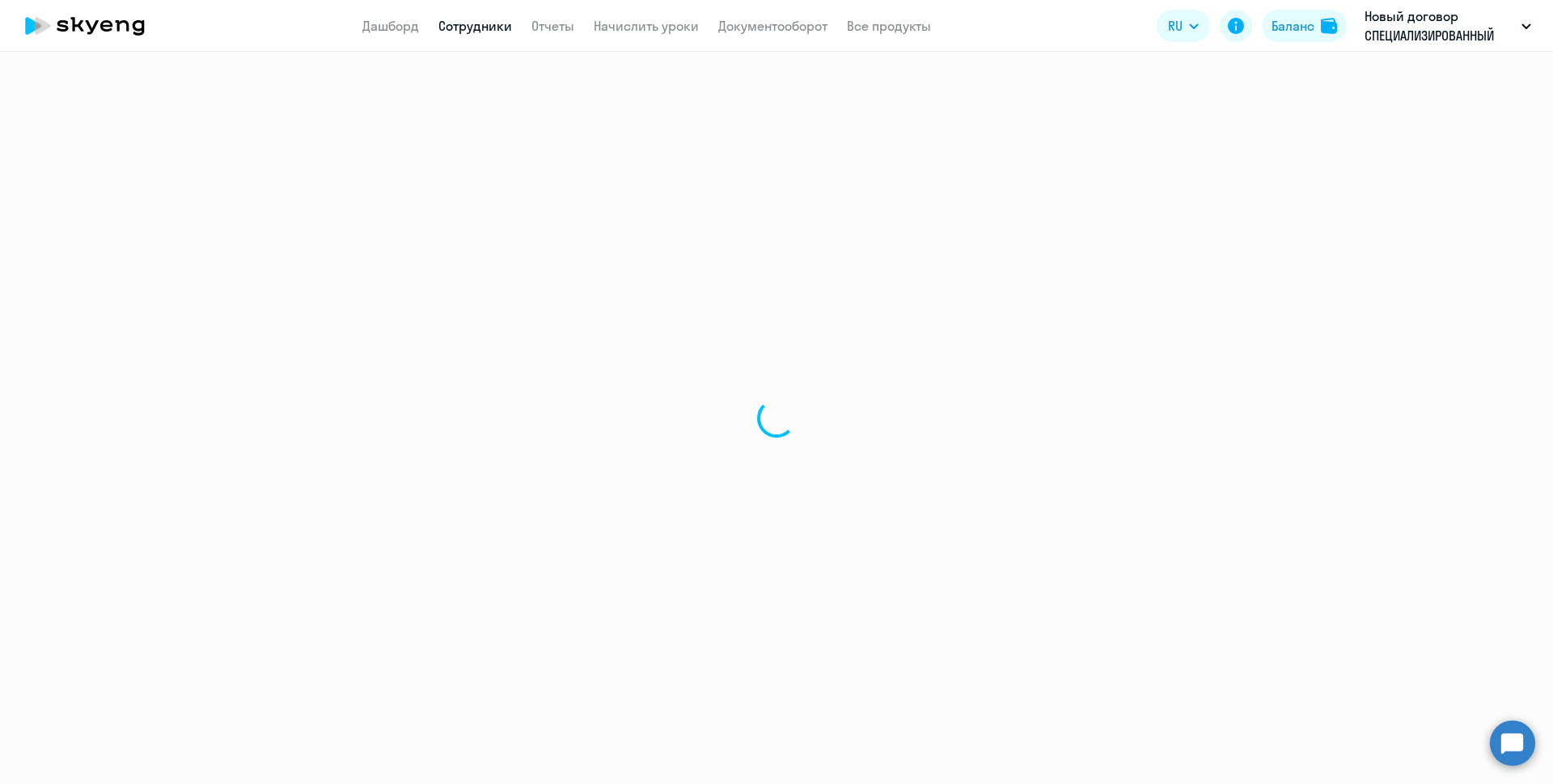
select select "30"
